Goal: Share content

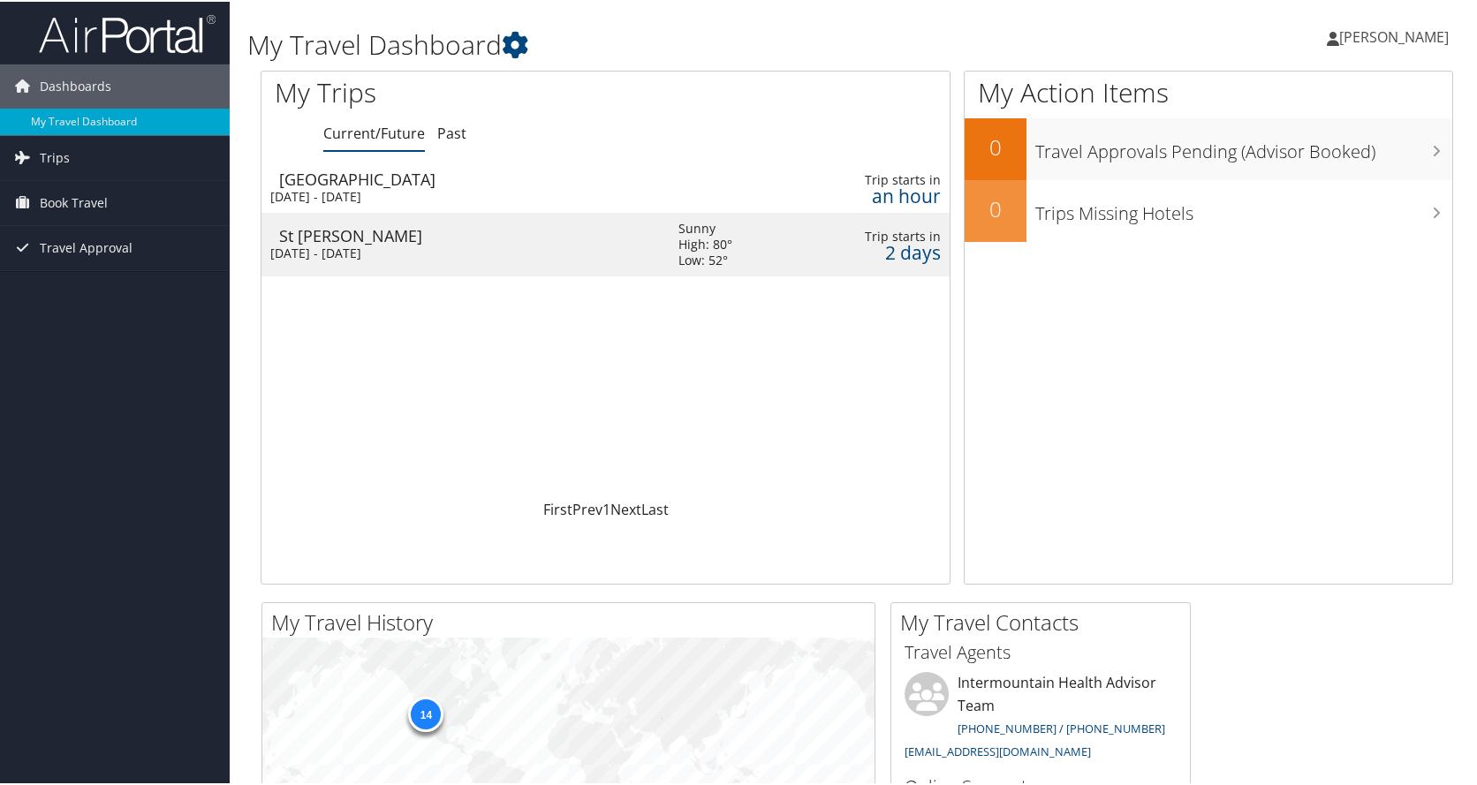
click at [365, 181] on div "[GEOGRAPHIC_DATA]" at bounding box center [470, 178] width 382 height 16
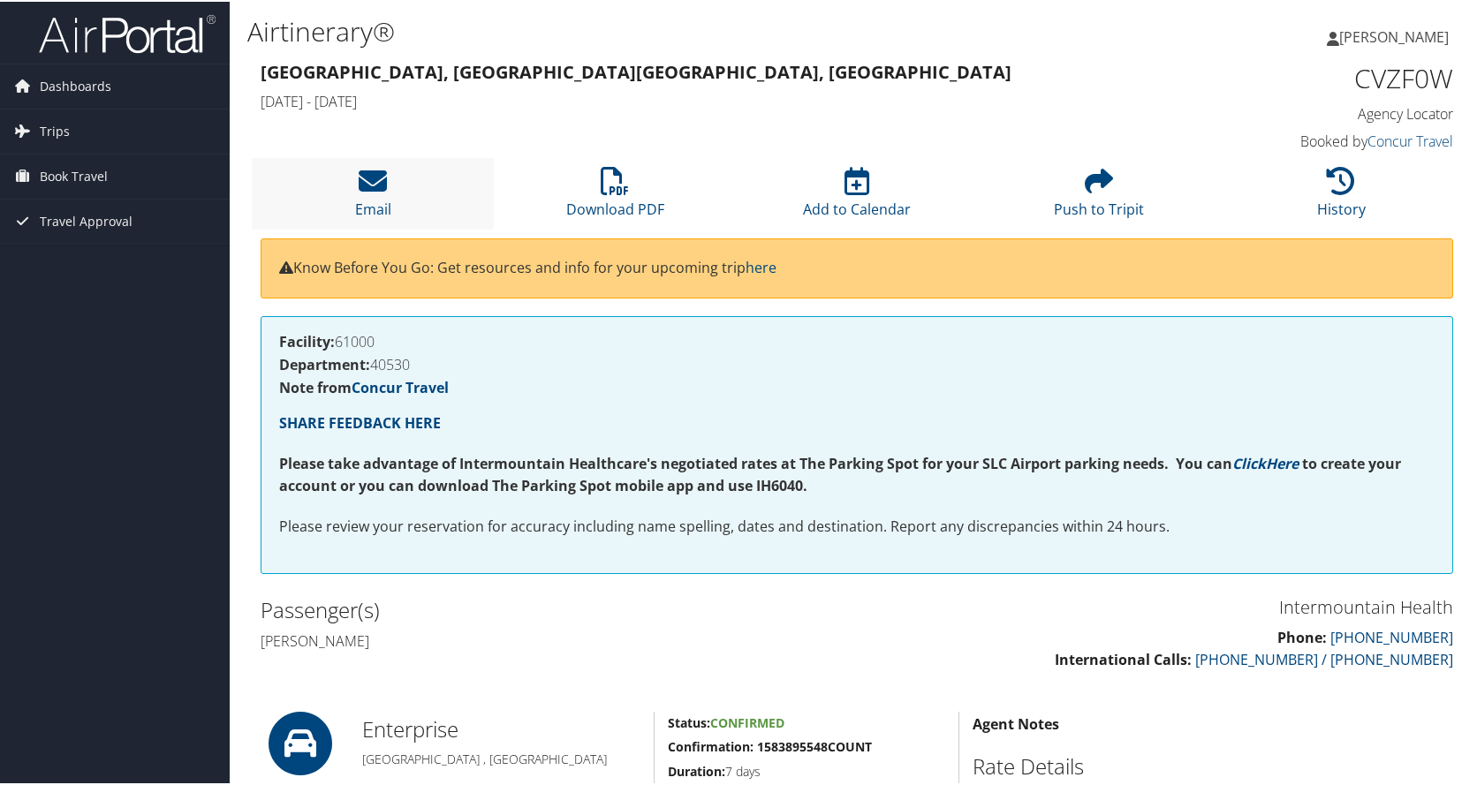
click at [390, 186] on li "Email" at bounding box center [373, 192] width 242 height 72
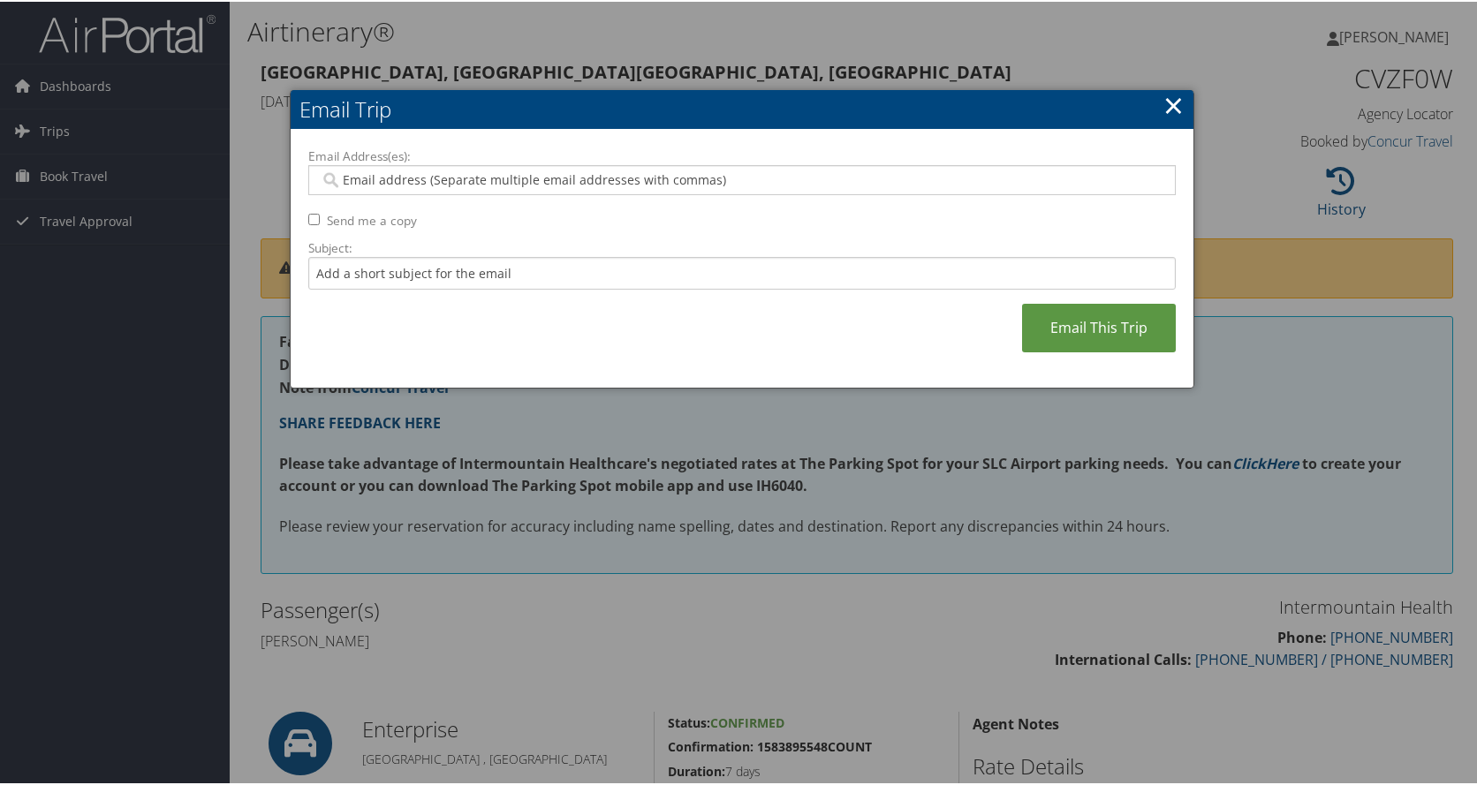
click at [413, 176] on input "Email Address(es):" at bounding box center [742, 179] width 844 height 18
type input "[EMAIL_ADDRESS][DOMAIN_NAME]"
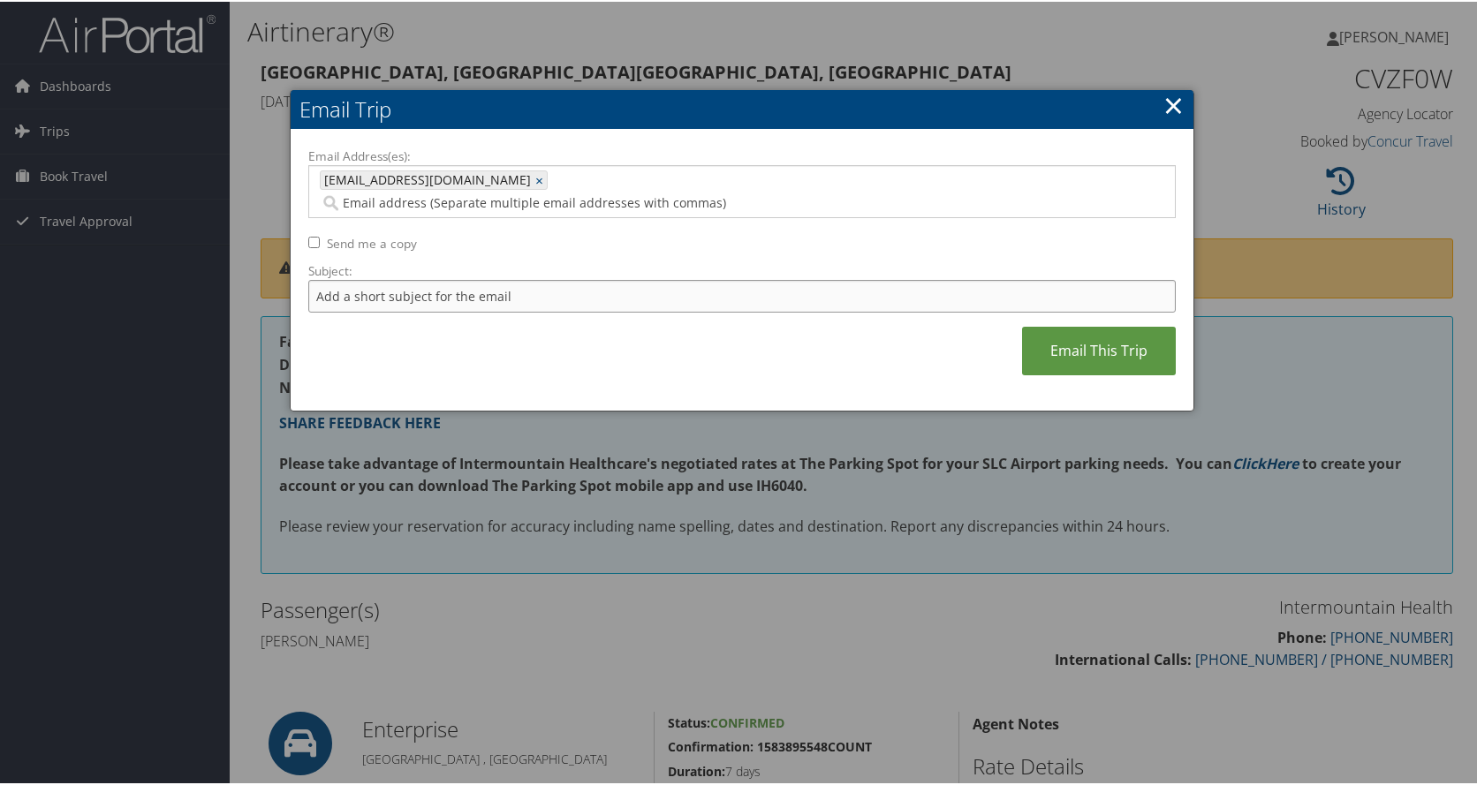
click at [583, 278] on input "Subject:" at bounding box center [742, 294] width 868 height 33
type input "car"
click at [1097, 325] on link "Email This Trip" at bounding box center [1099, 349] width 154 height 49
